Goal: Contribute content: Add original content to the website for others to see

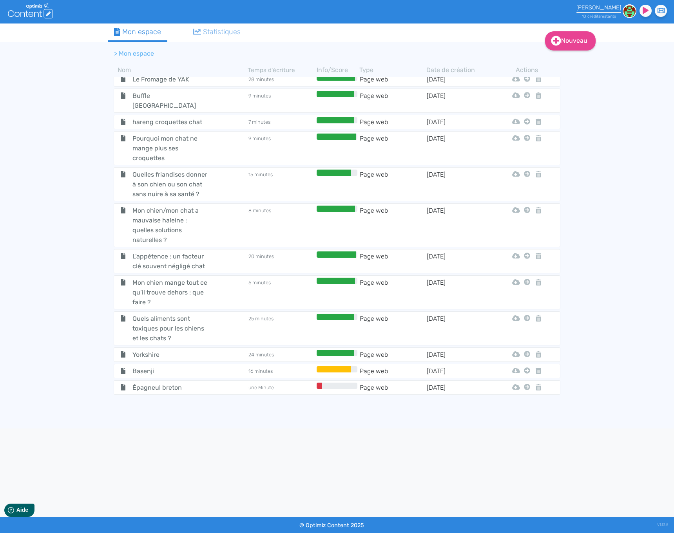
scroll to position [2668, 0]
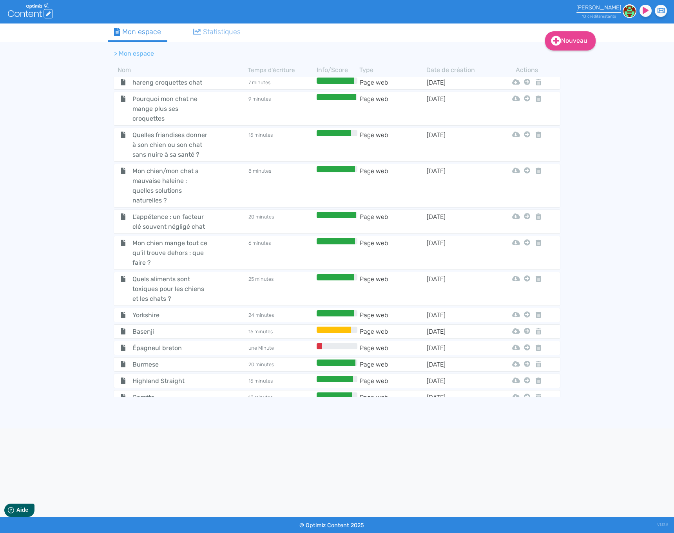
click at [187, 407] on tr "Mûre croquettes chien une minute Page web 14/8/2025 Html Pdf Word Mon Premier D…" at bounding box center [337, 414] width 447 height 15
click at [174, 409] on span "Mûre croquettes chien" at bounding box center [171, 414] width 88 height 10
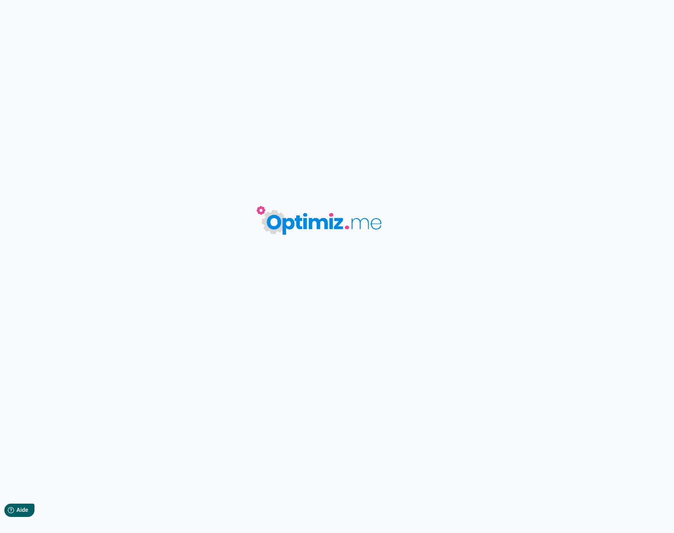
type input "Mûre croquettes chien"
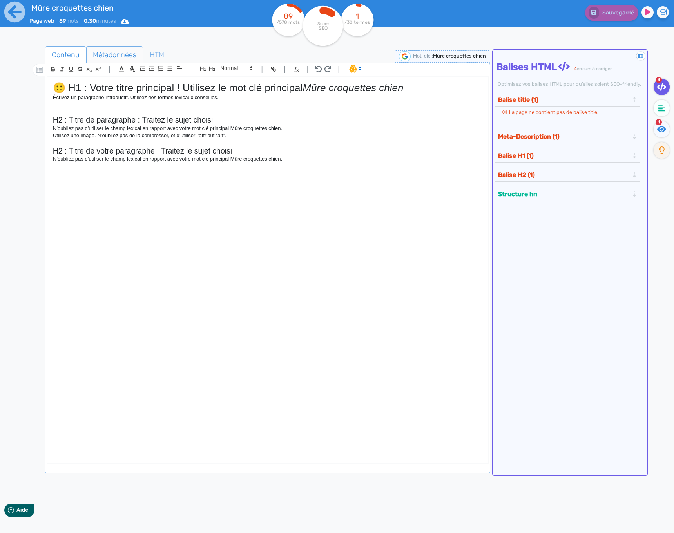
click at [106, 54] on span "Métadonnées" at bounding box center [115, 54] width 56 height 21
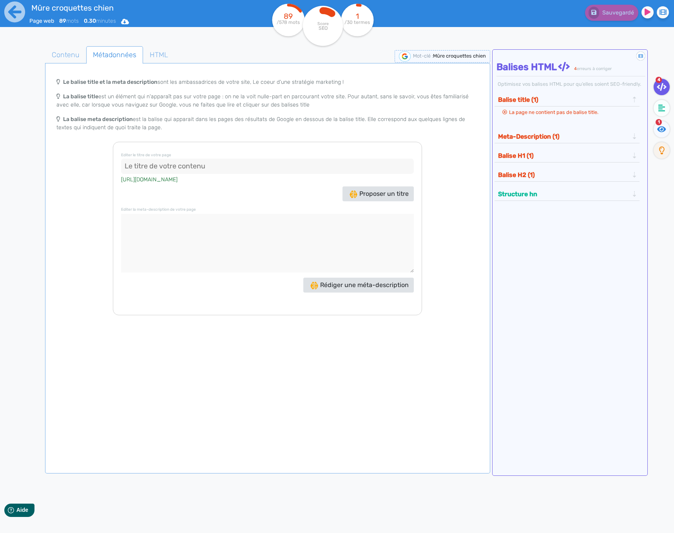
click at [203, 167] on input at bounding box center [267, 167] width 293 height 16
paste input "La mûre dans les croquettes pour chiens : un superfruit aux multiples bienfaits"
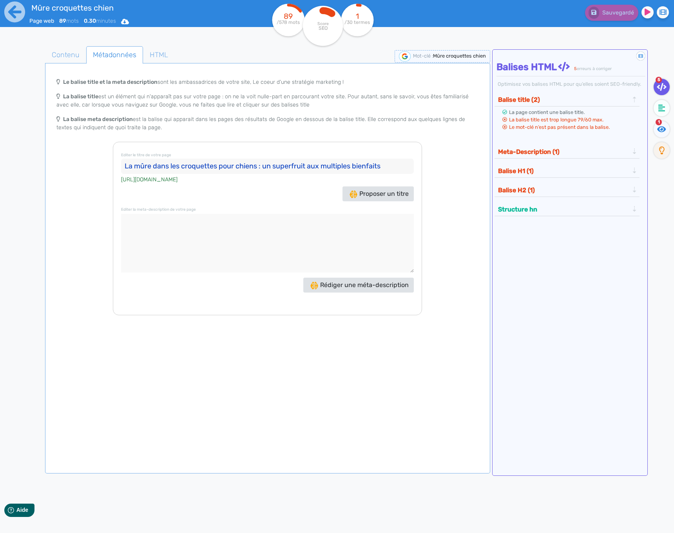
drag, startPoint x: 263, startPoint y: 167, endPoint x: 270, endPoint y: 167, distance: 7.1
click at [270, 167] on input "La mûre dans les croquettes pour chiens : un superfruit aux multiples bienfaits" at bounding box center [267, 167] width 293 height 16
drag, startPoint x: 292, startPoint y: 168, endPoint x: 274, endPoint y: 168, distance: 18.0
click at [274, 168] on input "La mûre dans les croquettes pour chiens : un superfruit aux multiples bienfaits" at bounding box center [267, 167] width 293 height 16
click at [437, 189] on div "Le balise title et la meta description sont les ambassadrices de votre site, Le…" at bounding box center [268, 194] width 442 height 241
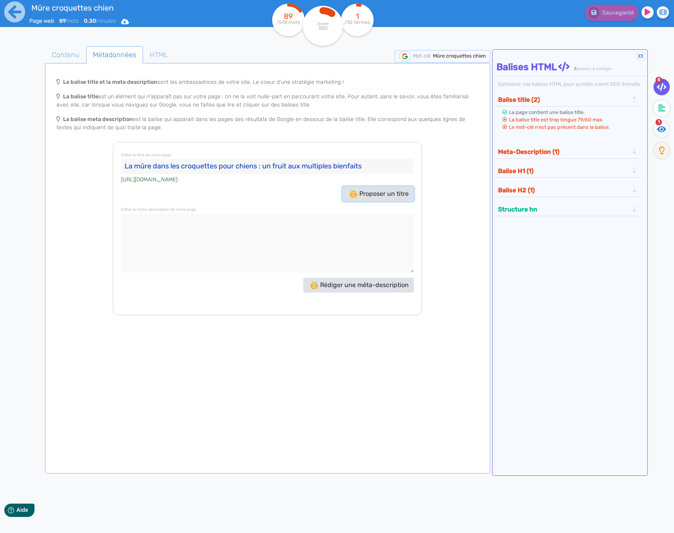
click at [361, 192] on span "Proposer un titre" at bounding box center [379, 193] width 59 height 7
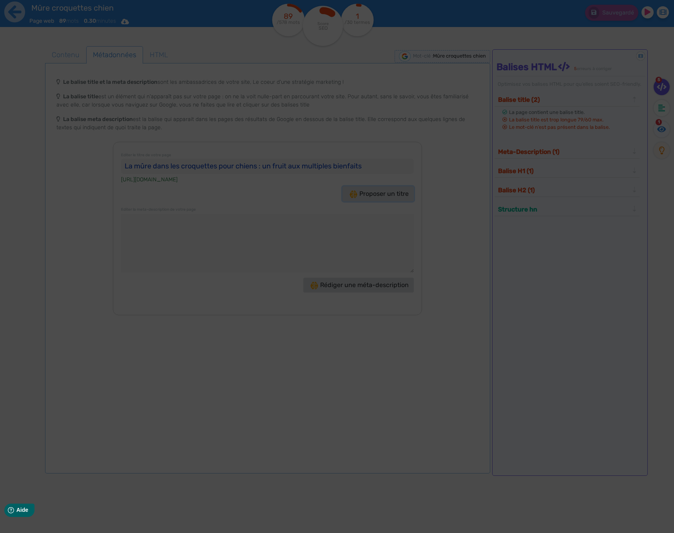
type input "Mûre croquettes chien : Offrez le meilleur à votre compagnon !"
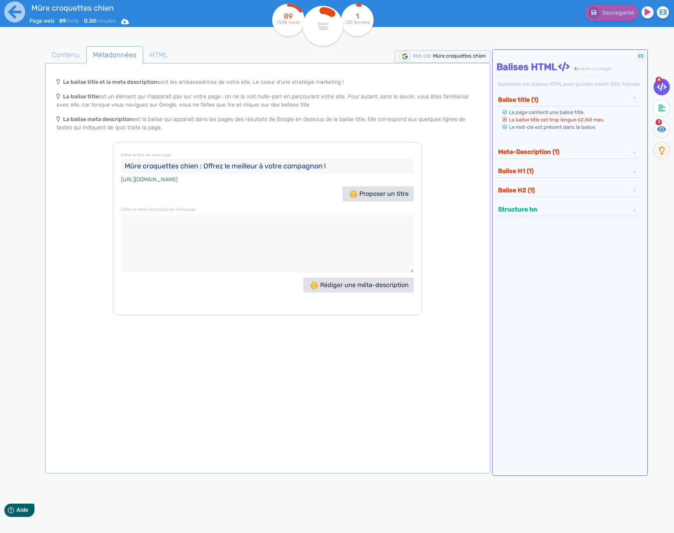
click at [243, 262] on textarea at bounding box center [267, 243] width 293 height 59
paste textarea "Découvrez les bienfaits de la mûre dans les croquettes pour chiens : antioxydan…"
type textarea "Découvrez les bienfaits de la mûre dans les croquettes pour chiens : antioxydan…"
click at [560, 147] on button "Meta-Description (1)" at bounding box center [564, 151] width 136 height 13
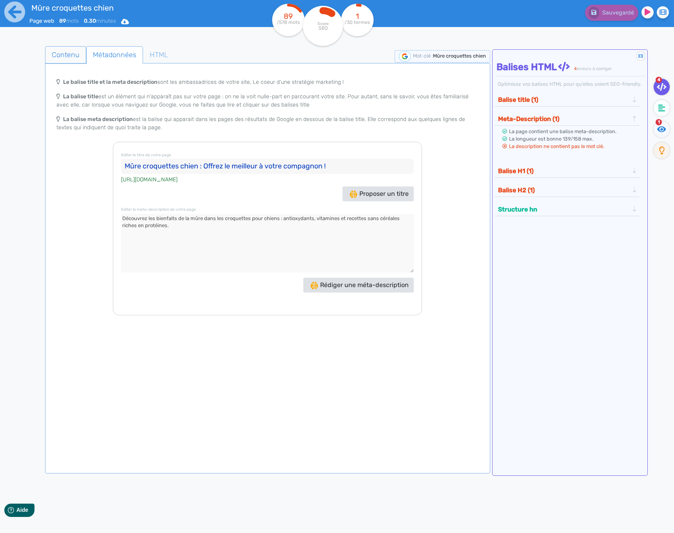
click at [69, 56] on span "Contenu" at bounding box center [65, 54] width 40 height 21
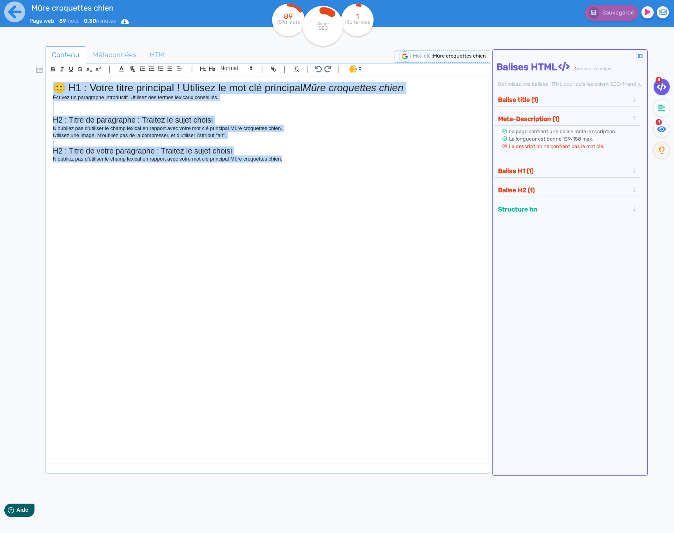
drag, startPoint x: 326, startPoint y: 210, endPoint x: -74, endPoint y: 62, distance: 426.2
click at [0, 62] on html "Mûre croquettes chien Page web 89 mots 0.30 minutes Html Pdf Word 89 /578 mots …" at bounding box center [337, 266] width 674 height 533
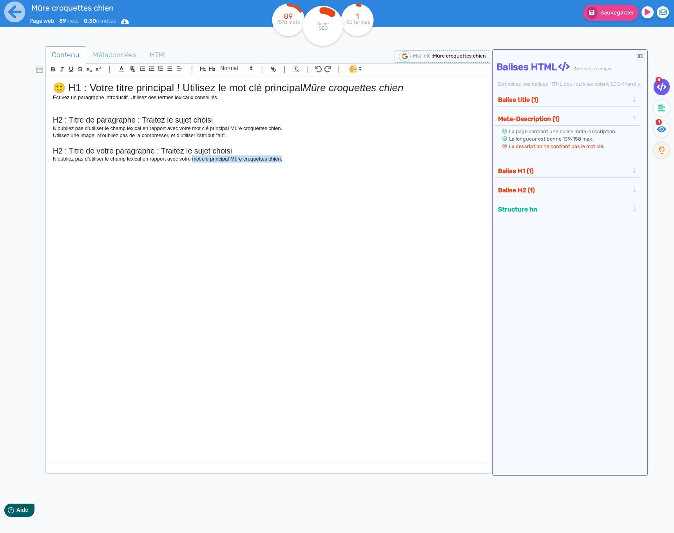
drag, startPoint x: 286, startPoint y: 219, endPoint x: 188, endPoint y: 209, distance: 98.9
click at [188, 209] on div "🙂 H1 : Votre titre principal ! Utilisez le mot clé principal Mûre croquettes ch…" at bounding box center [267, 264] width 441 height 374
click at [201, 153] on h2 "H2 : Titre de votre paragraphe : Traitez le sujet choisi" at bounding box center [268, 151] width 430 height 9
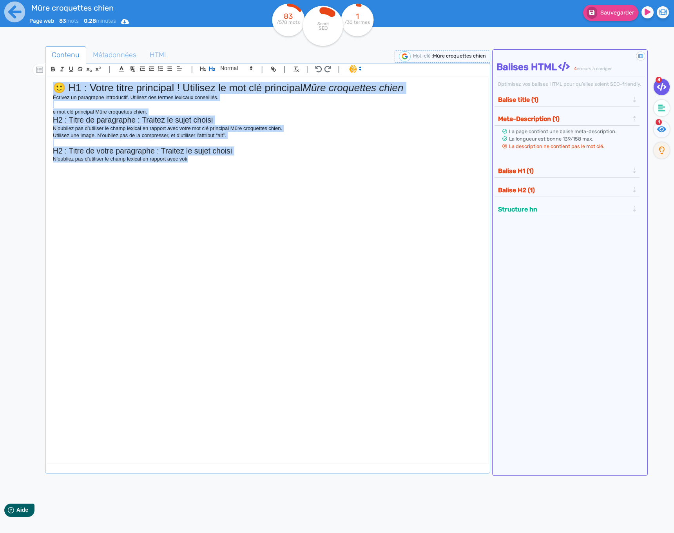
drag, startPoint x: 309, startPoint y: 208, endPoint x: 23, endPoint y: 63, distance: 320.2
click at [23, 63] on div "Contenu Métadonnées HTML | | H3 H4 H5 H6 Normal | | | | 🙂 H1 : Votre titre prin…" at bounding box center [348, 313] width 651 height 539
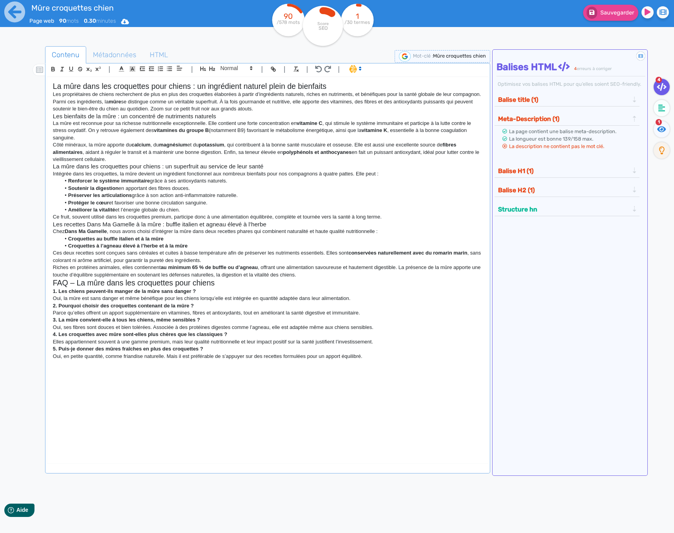
click at [262, 107] on p "Les propriétaires de chiens recherchent de plus en plus des croquettes élaborée…" at bounding box center [268, 102] width 430 height 22
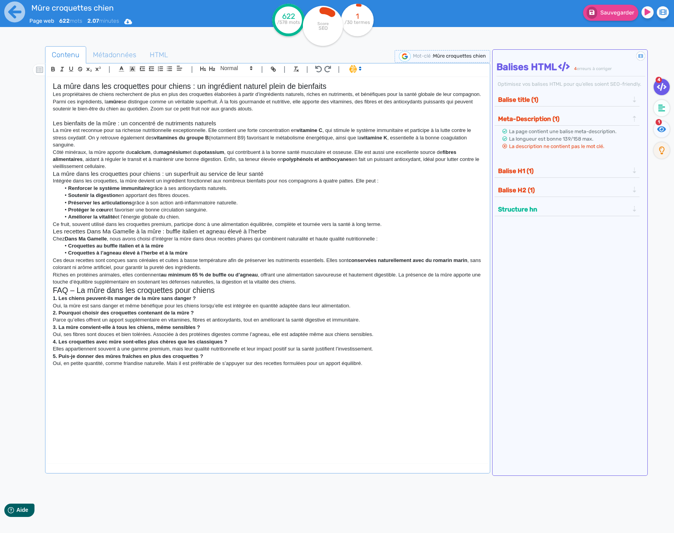
click at [116, 165] on p "Côté minéraux, la mûre apporte du calcium , du magnésium et du potassium , qui …" at bounding box center [268, 160] width 430 height 22
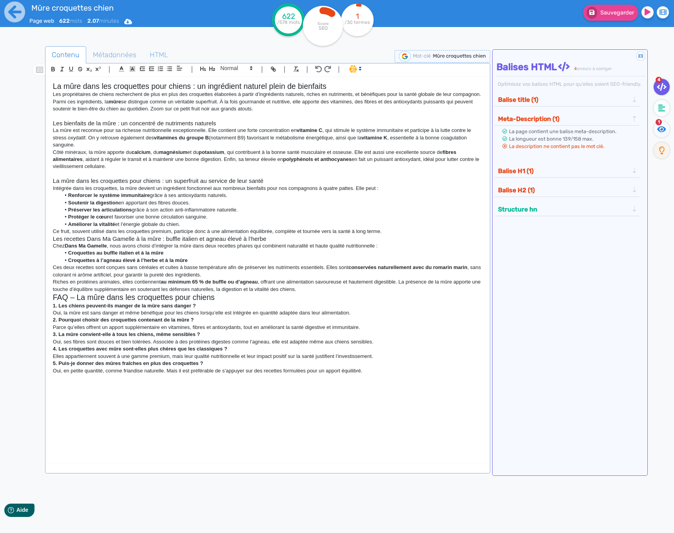
click at [200, 224] on li "Améliorer la vitalité et l’énergie globale du chien." at bounding box center [271, 224] width 422 height 7
click at [296, 238] on h3 "Les recettes Dans Ma Gamelle à la mûre : buffle italien et agneau élevé à l’her…" at bounding box center [268, 239] width 430 height 7
click at [391, 231] on p "Ce fruit, souvent utilisé dans les croquettes premium, participe donc à une ali…" at bounding box center [268, 231] width 430 height 7
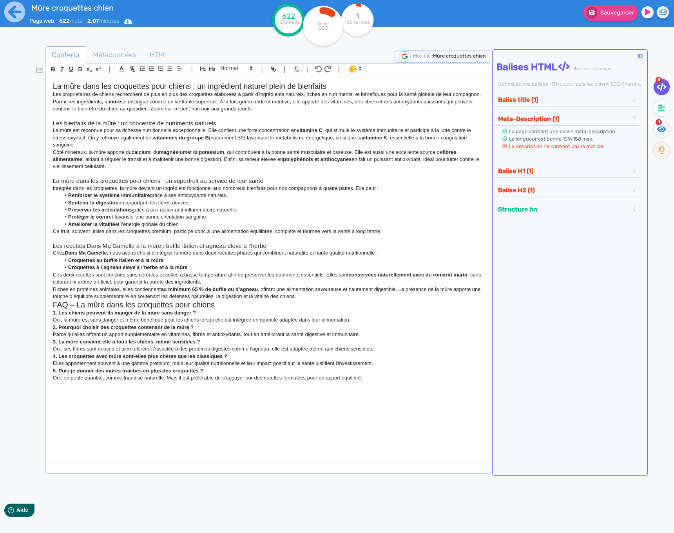
click at [296, 296] on p "Riches en protéines animales, elles contiennent au minimum 65 % de buffle ou d’…" at bounding box center [268, 293] width 430 height 15
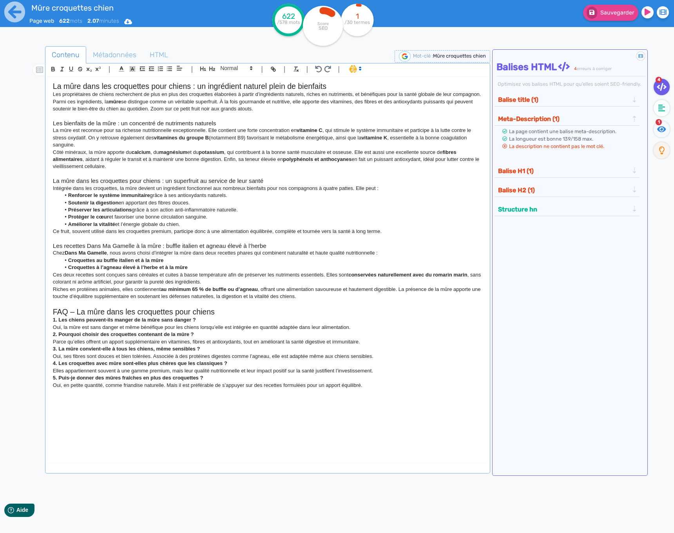
click at [121, 86] on h2 "La mûre dans les croquettes pour chiens : un ingrédient naturel plein de bienfa…" at bounding box center [268, 86] width 430 height 9
click at [205, 68] on icon "button" at bounding box center [203, 69] width 6 height 4
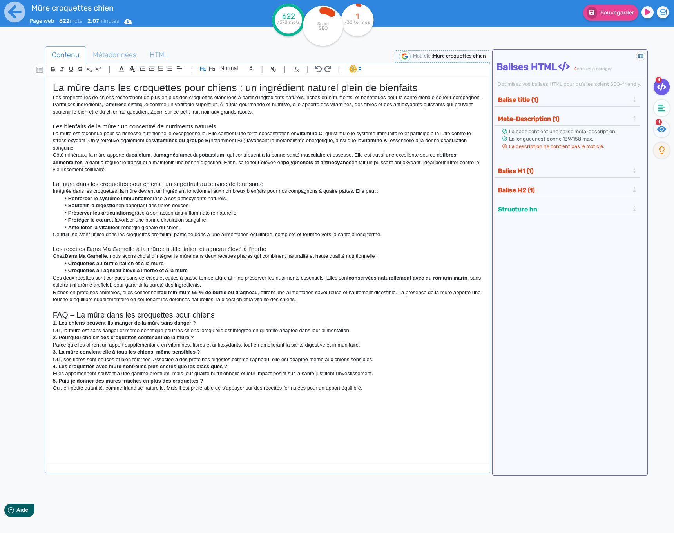
click at [153, 119] on p at bounding box center [268, 119] width 430 height 7
click at [167, 121] on p at bounding box center [268, 119] width 430 height 7
click at [169, 125] on h3 "Les bienfaits de la mûre : un concentré de nutriments naturels" at bounding box center [268, 126] width 430 height 7
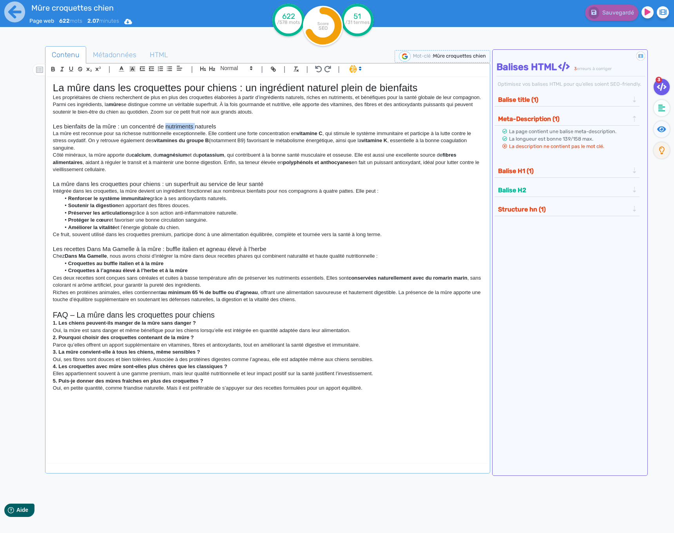
click at [169, 125] on h3 "Les bienfaits de la mûre : un concentré de nutriments naturels" at bounding box center [268, 126] width 430 height 7
click at [212, 70] on icon "button" at bounding box center [212, 68] width 7 height 7
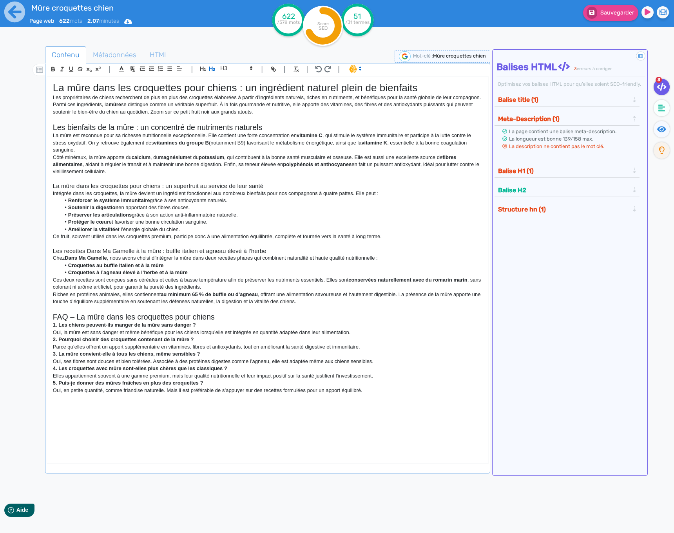
click at [133, 186] on h3 "La mûre dans les croquettes pour chiens : un superfruit au service de leur santé" at bounding box center [268, 186] width 430 height 7
click at [209, 69] on icon "button" at bounding box center [212, 68] width 7 height 7
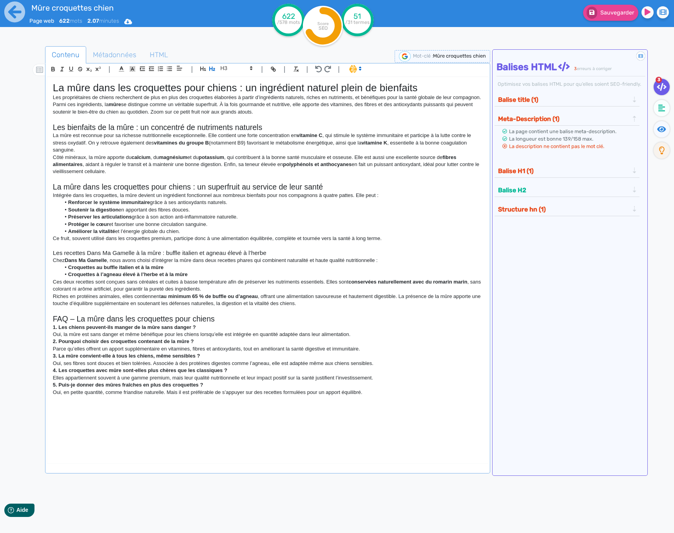
click at [115, 255] on h3 "Les recettes Dans Ma Gamelle à la mûre : buffle italien et agneau élevé à l’her…" at bounding box center [268, 253] width 430 height 7
click at [211, 69] on icon "button" at bounding box center [212, 69] width 6 height 4
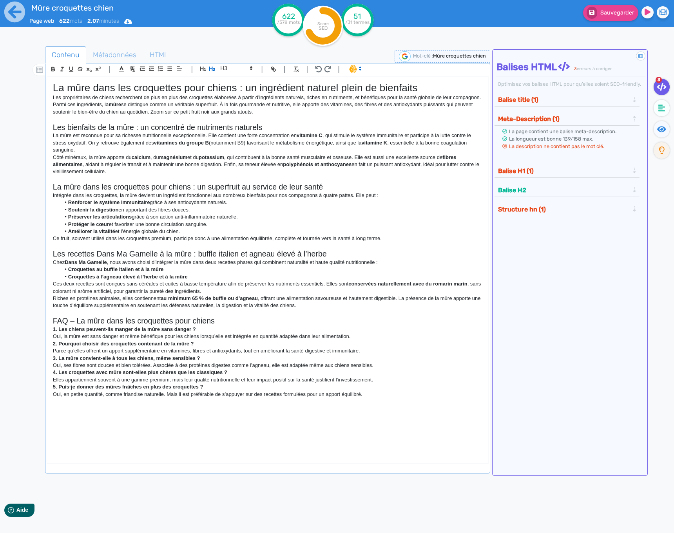
click at [172, 261] on p "Chez Dans Ma Gamelle , nous avons choisi d’intégrer la mûre dans deux recettes …" at bounding box center [268, 262] width 430 height 7
drag, startPoint x: 247, startPoint y: 135, endPoint x: 298, endPoint y: 135, distance: 51.0
click at [298, 135] on p "La mûre est reconnue pour sa richesse nutritionnelle exceptionnelle. Elle conti…" at bounding box center [268, 143] width 430 height 22
click at [54, 69] on icon "button" at bounding box center [53, 70] width 3 height 2
click at [229, 203] on li "Renforcer le système immunitaire grâce à ses antioxydants naturels." at bounding box center [271, 202] width 422 height 7
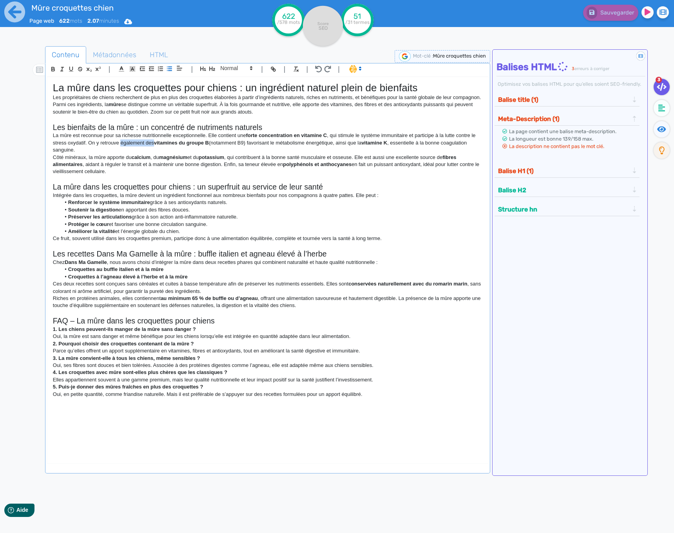
drag, startPoint x: 120, startPoint y: 142, endPoint x: 154, endPoint y: 146, distance: 33.9
click at [154, 146] on p "La mûre est reconnue pour sa richesse nutritionnelle exceptionnelle. Elle conti…" at bounding box center [268, 143] width 430 height 22
click at [53, 69] on icon "button" at bounding box center [53, 70] width 3 height 2
click at [192, 180] on p at bounding box center [268, 179] width 430 height 7
drag, startPoint x: 396, startPoint y: 141, endPoint x: 473, endPoint y: 147, distance: 77.5
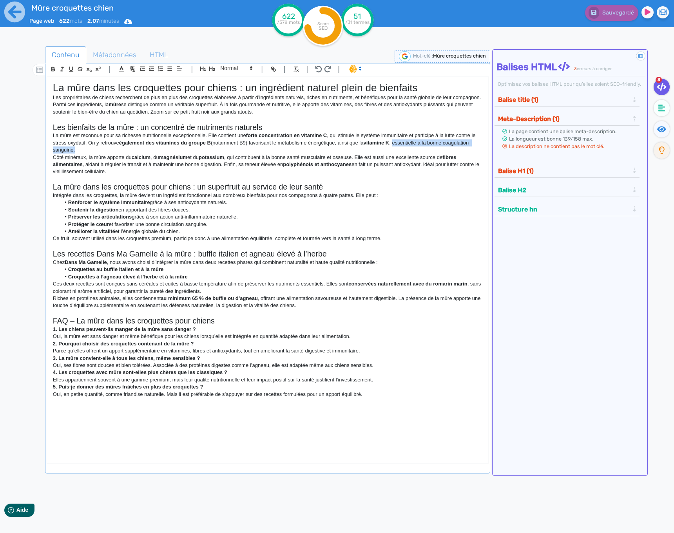
click at [473, 147] on p "La mûre est reconnue pour sa richesse nutritionnelle exceptionnelle. Elle conti…" at bounding box center [268, 143] width 430 height 22
click at [52, 67] on icon "button" at bounding box center [53, 68] width 3 height 2
click at [216, 189] on h2 "La mûre dans les croquettes pour chiens : un superfruit au service de leur santé" at bounding box center [268, 187] width 430 height 9
click at [432, 237] on p "Ce fruit, souvent utilisé dans les croquettes premium, participe donc à une ali…" at bounding box center [268, 238] width 430 height 7
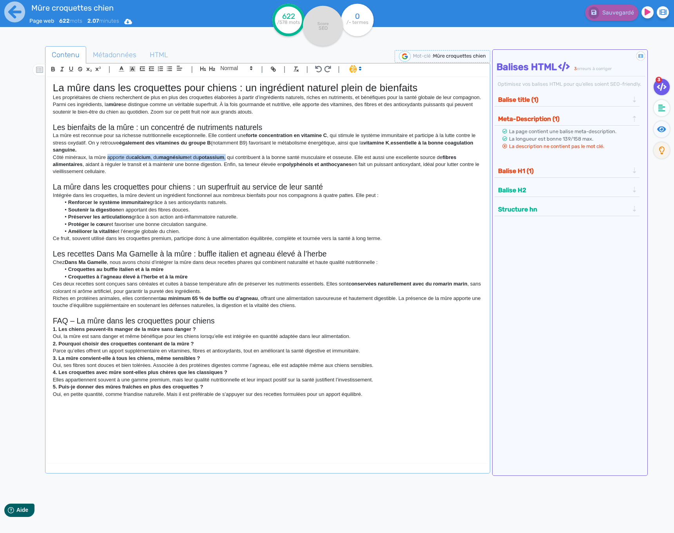
drag, startPoint x: 108, startPoint y: 158, endPoint x: 232, endPoint y: 154, distance: 123.9
click at [232, 154] on p "Côté minéraux, la mûre apporte du calcium , du magnésium et du potassium , qui …" at bounding box center [268, 165] width 430 height 22
click at [53, 68] on icon "button" at bounding box center [53, 69] width 7 height 7
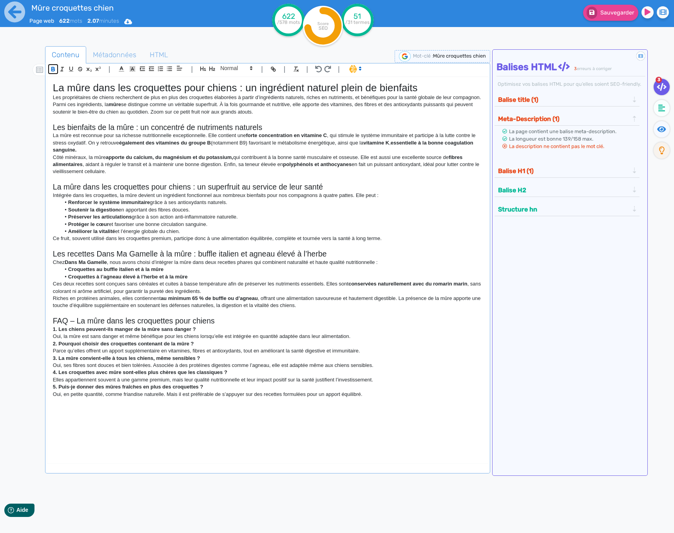
click at [53, 68] on icon "button" at bounding box center [53, 69] width 7 height 7
click at [245, 210] on li "Soutenir la digestion en apportant des fibres douces." at bounding box center [271, 210] width 422 height 7
drag, startPoint x: 190, startPoint y: 211, endPoint x: 172, endPoint y: 210, distance: 17.6
click at [172, 210] on li "Soutenir la digestion en apportant des fibres douces." at bounding box center [271, 210] width 422 height 7
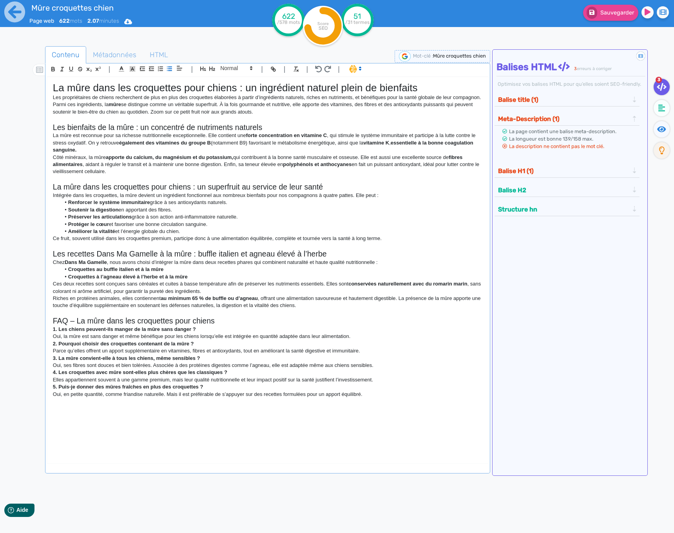
click at [272, 245] on p at bounding box center [268, 246] width 430 height 7
drag, startPoint x: 415, startPoint y: 413, endPoint x: 41, endPoint y: 80, distance: 501.1
click at [41, 80] on div "Contenu Métadonnées HTML | | H3 H4 H5 H6 Normal | | | | La mûre dans les croque…" at bounding box center [348, 313] width 651 height 539
copy div "La mûre dans les croquettes pour chiens : un ingrédient naturel plein de bienfa…"
click at [181, 274] on strong "Croquettes à l’agneau élevé à l’herbe et à la mûre" at bounding box center [128, 277] width 120 height 6
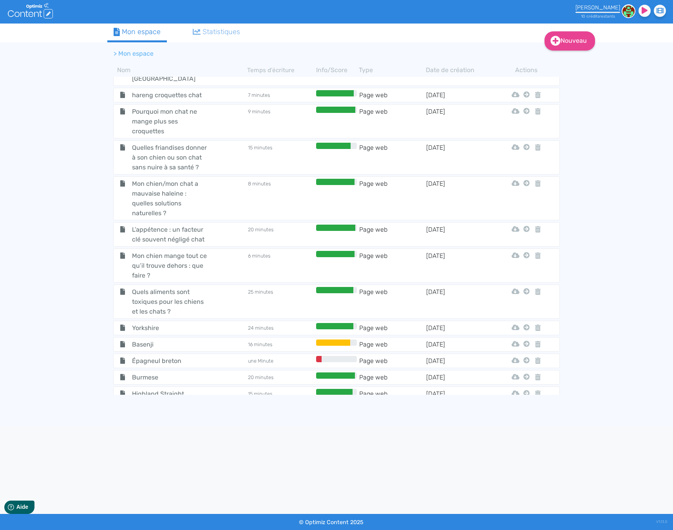
scroll to position [2670, 0]
